Goal: Navigation & Orientation: Find specific page/section

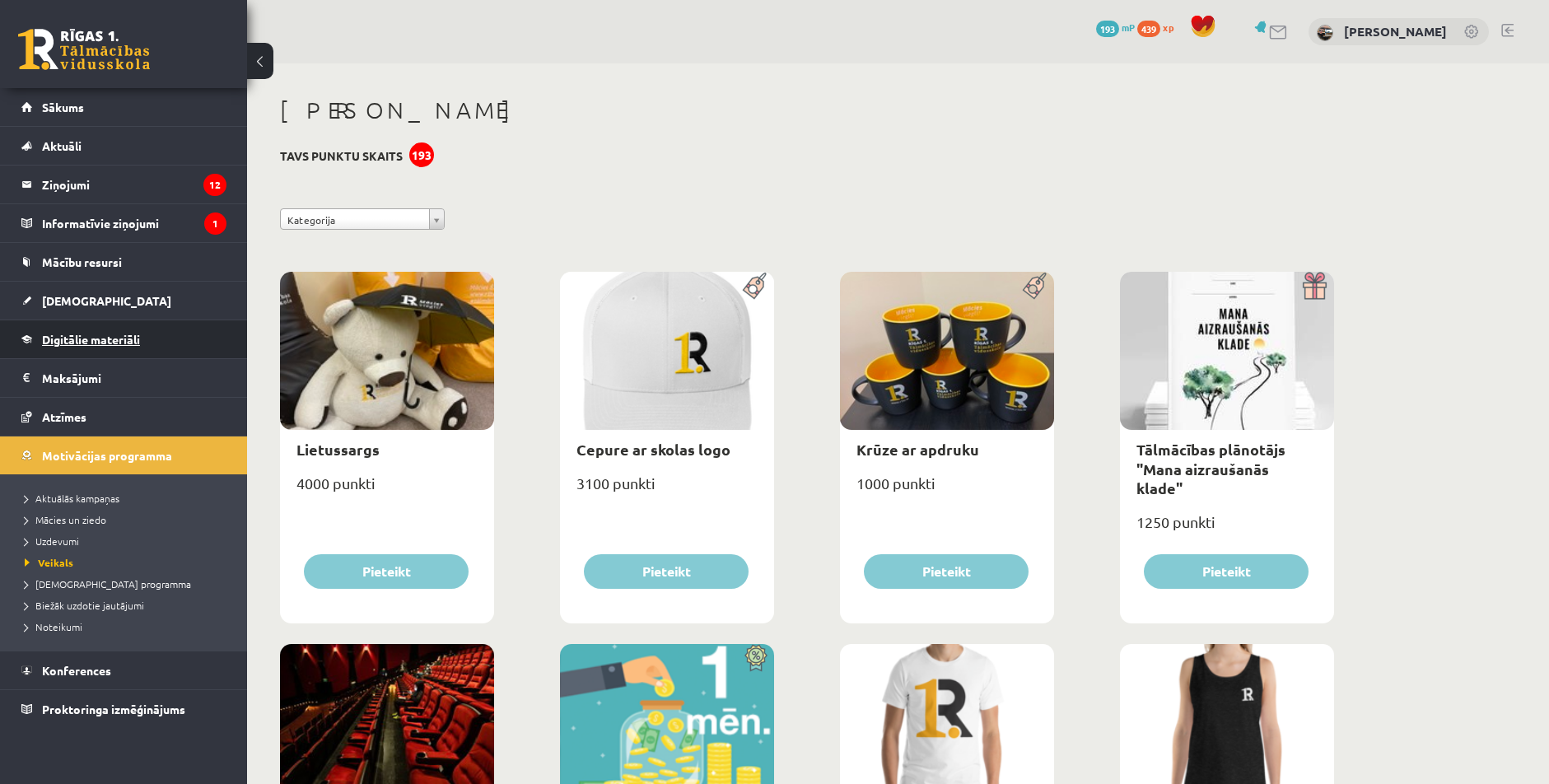
scroll to position [905, 0]
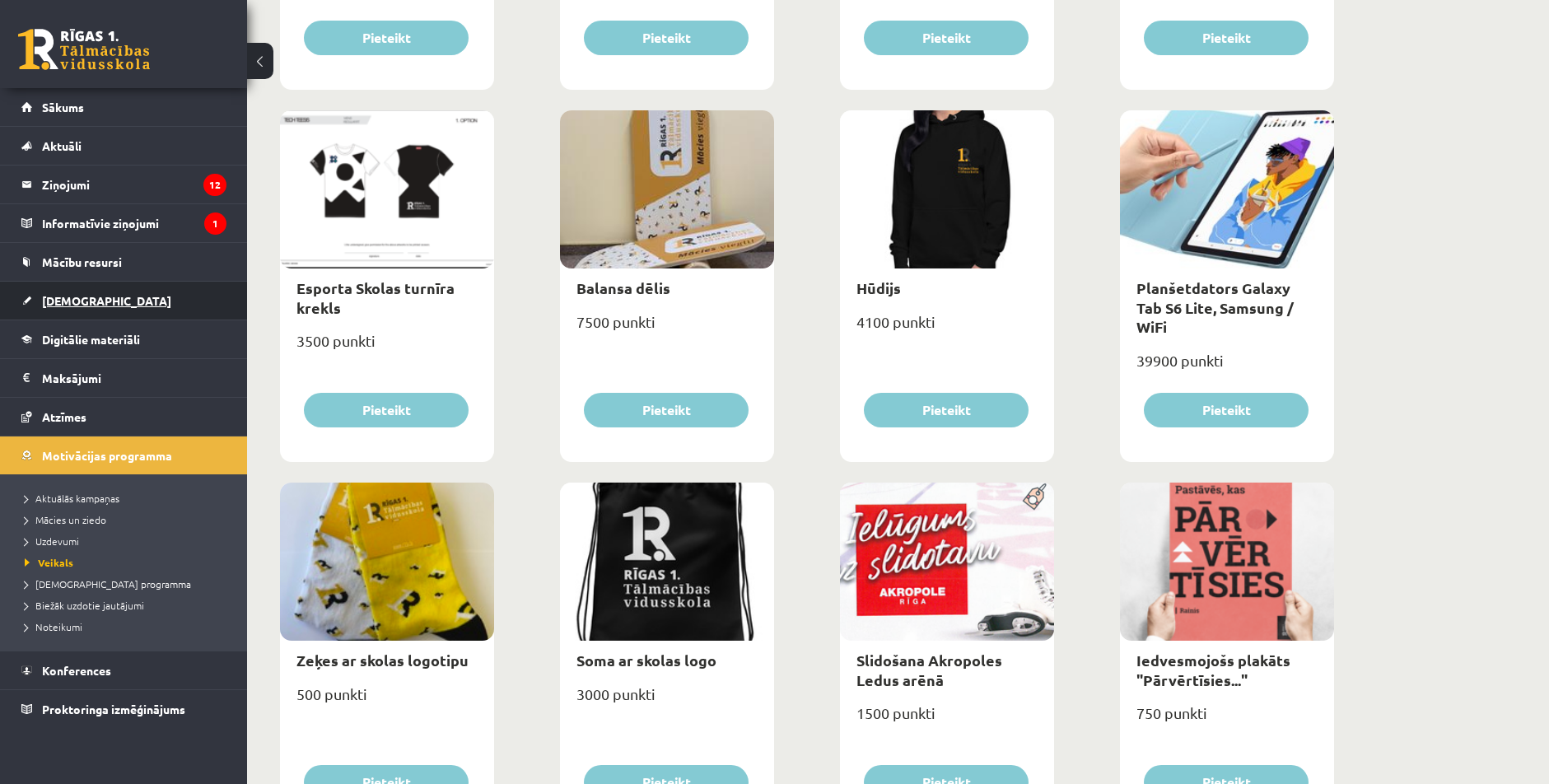
click at [61, 307] on span "[DEMOGRAPHIC_DATA]" at bounding box center [107, 300] width 129 height 15
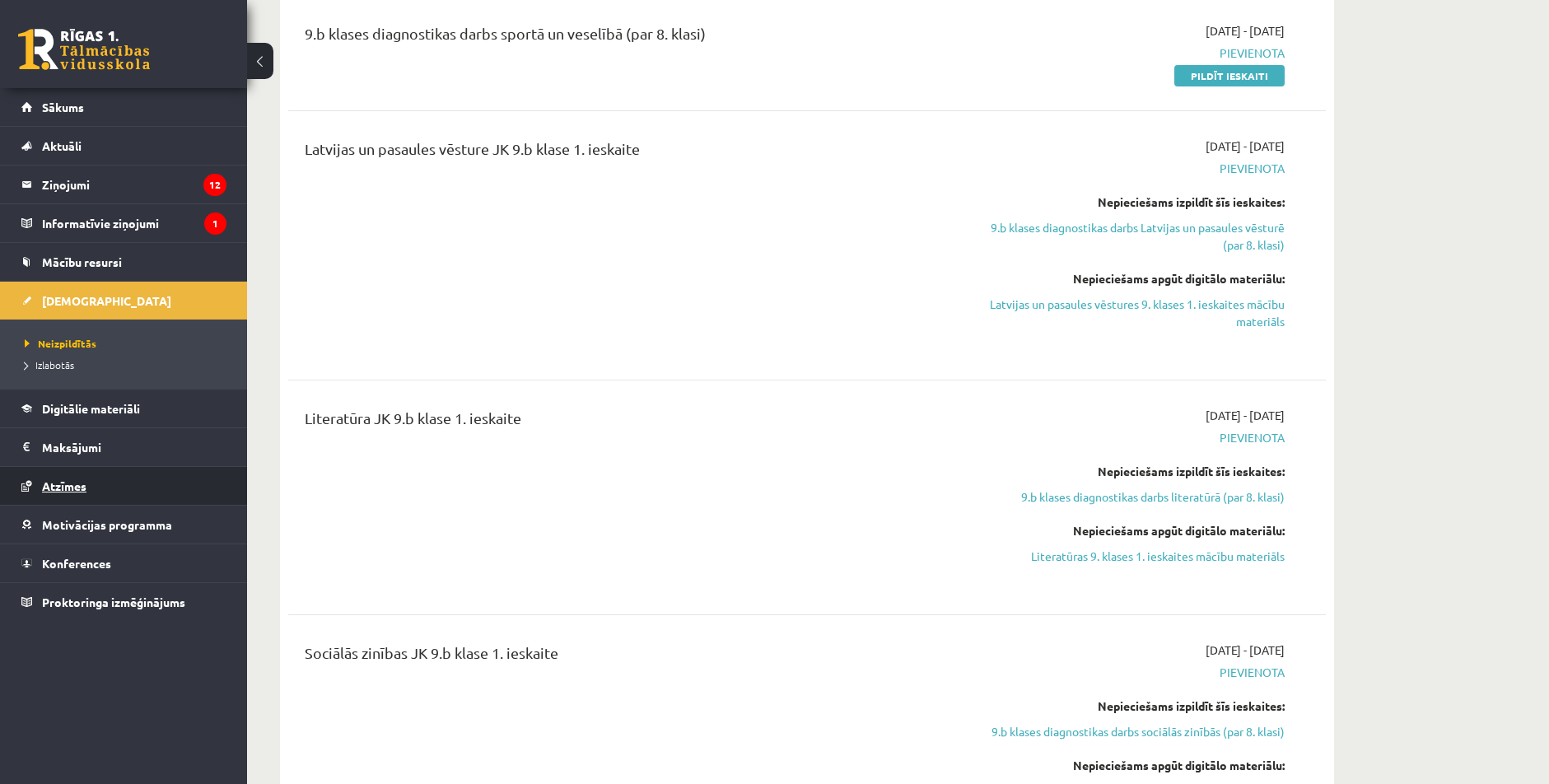
click at [72, 480] on span "Atzīmes" at bounding box center [64, 485] width 44 height 15
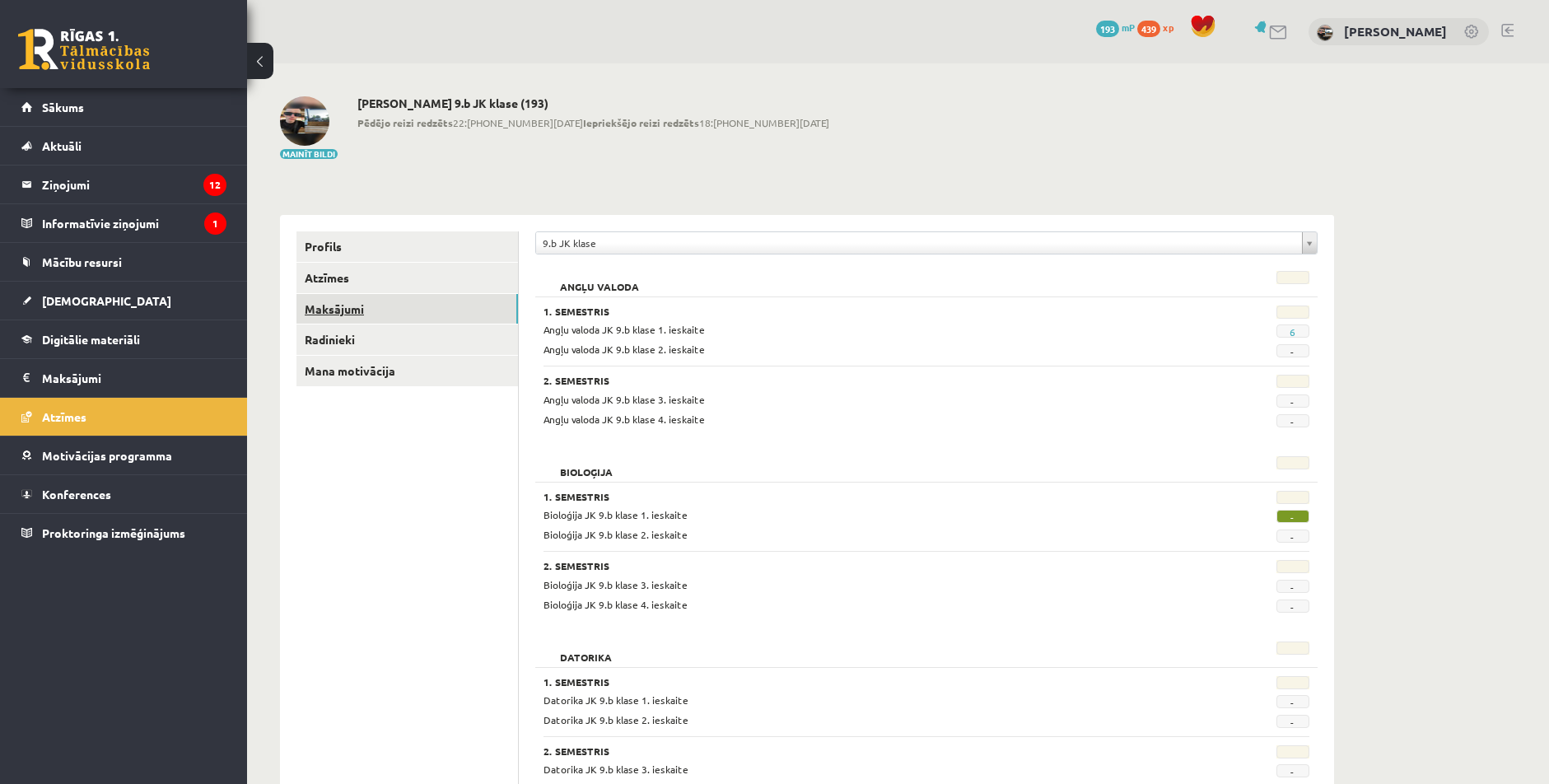
click at [332, 312] on link "Maksājumi" at bounding box center [407, 309] width 222 height 31
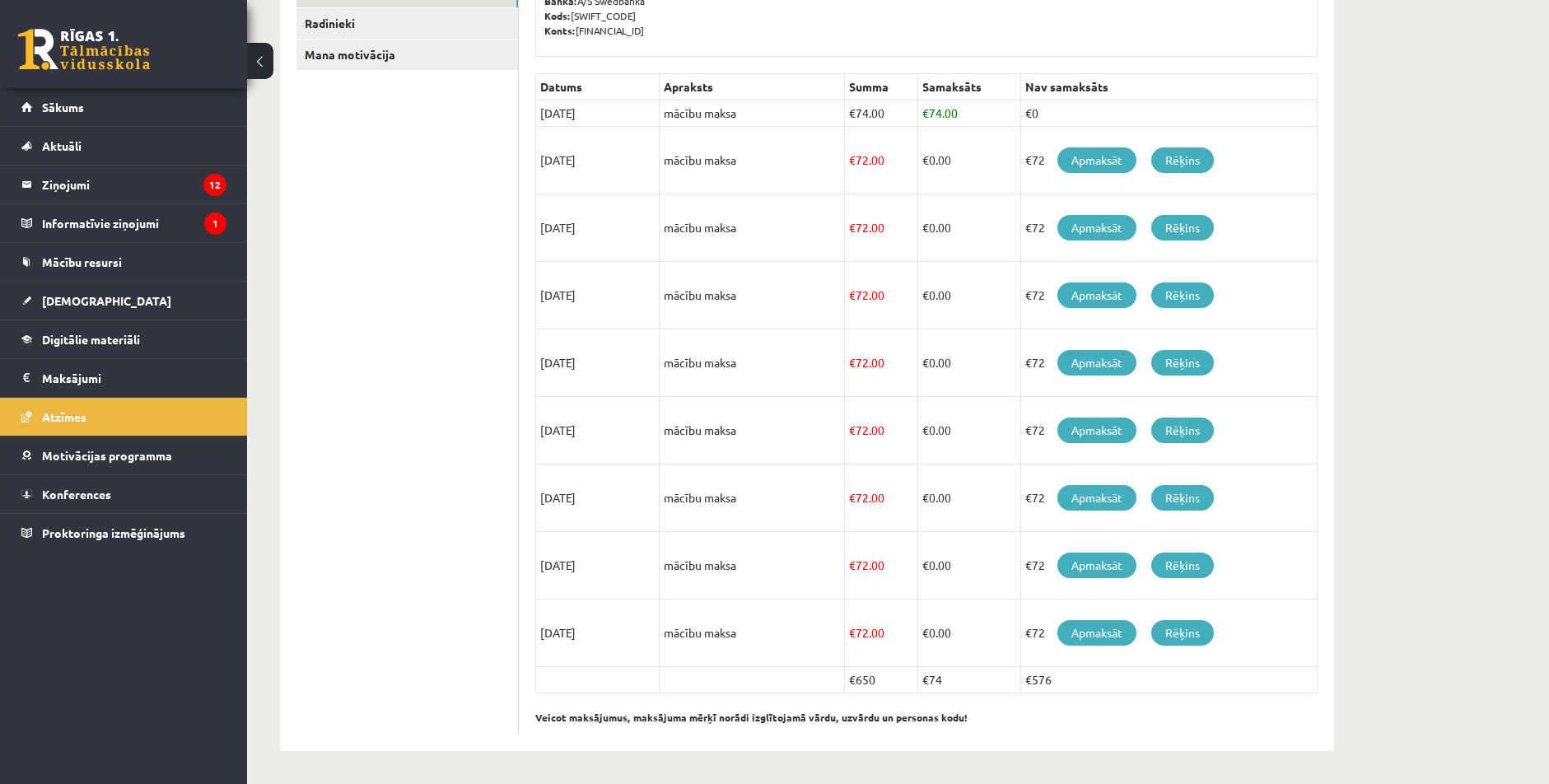
scroll to position [234, 0]
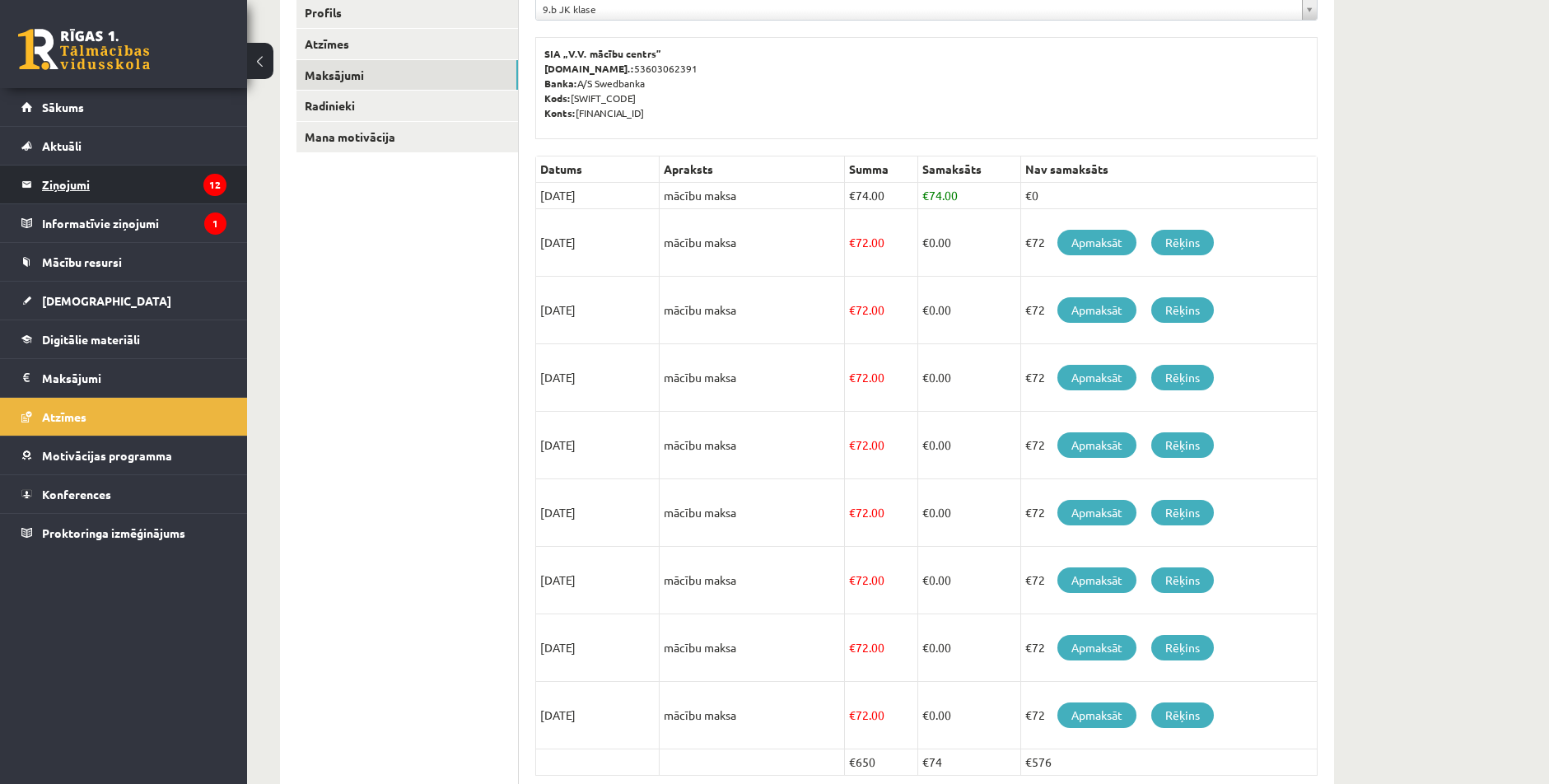
click at [137, 173] on legend "Ziņojumi 12" at bounding box center [134, 184] width 184 height 37
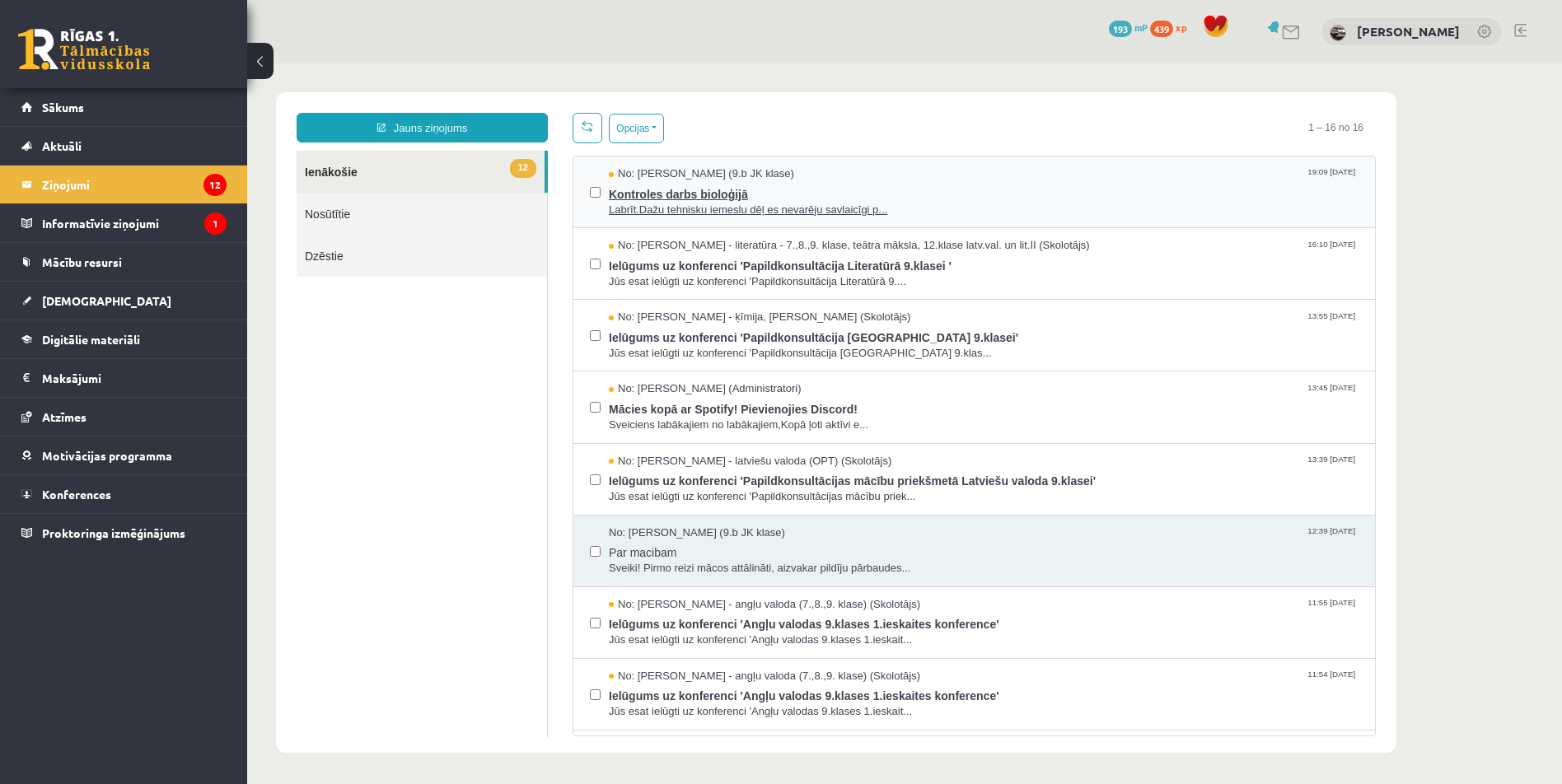
click at [671, 202] on span "Labrīt.Dažu tehnisku iemeslu dēļ es nevarēju savlaicīgi p..." at bounding box center [984, 210] width 750 height 16
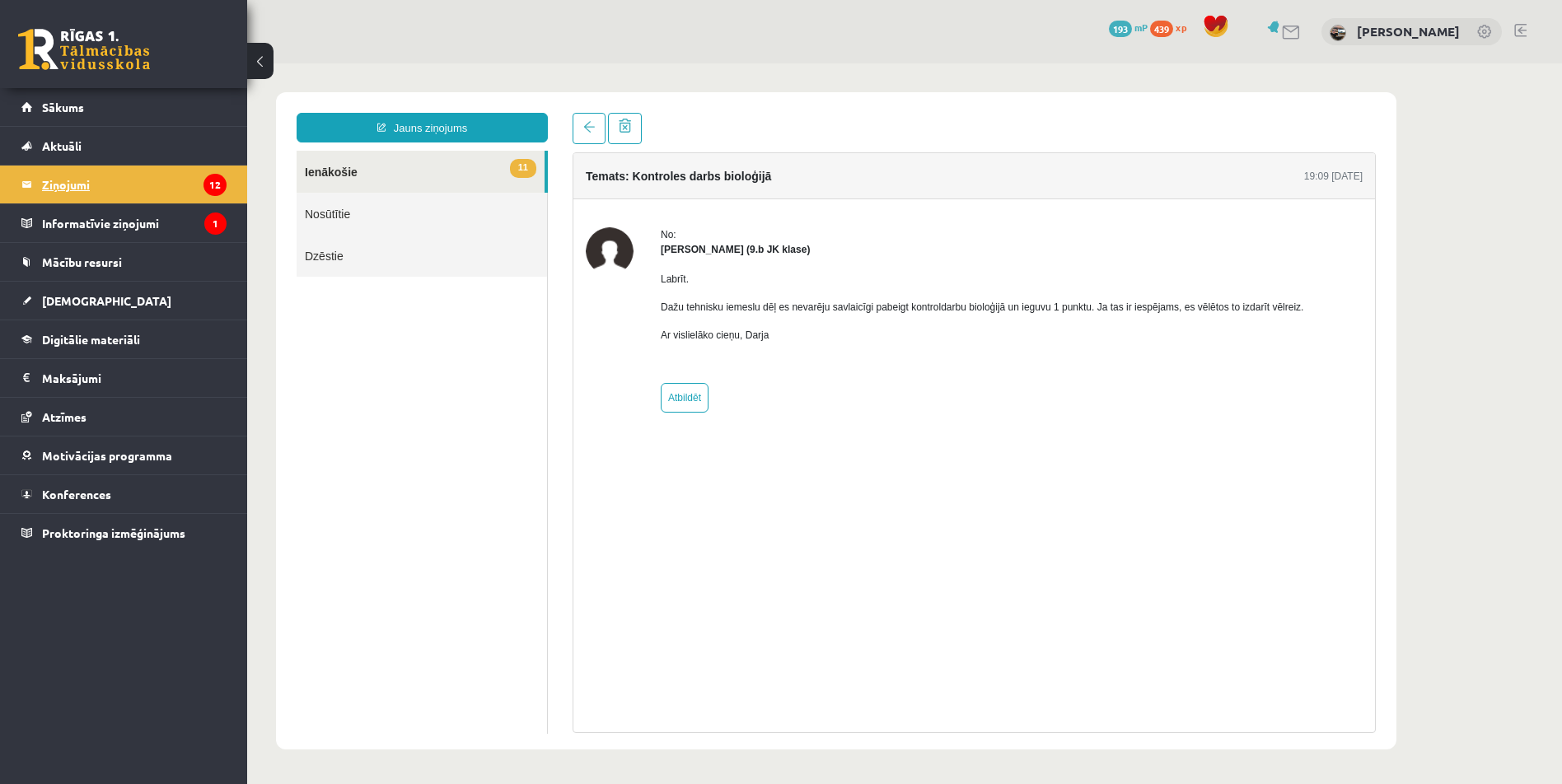
click at [91, 191] on legend "Ziņojumi 12" at bounding box center [134, 184] width 185 height 37
